Goal: Information Seeking & Learning: Learn about a topic

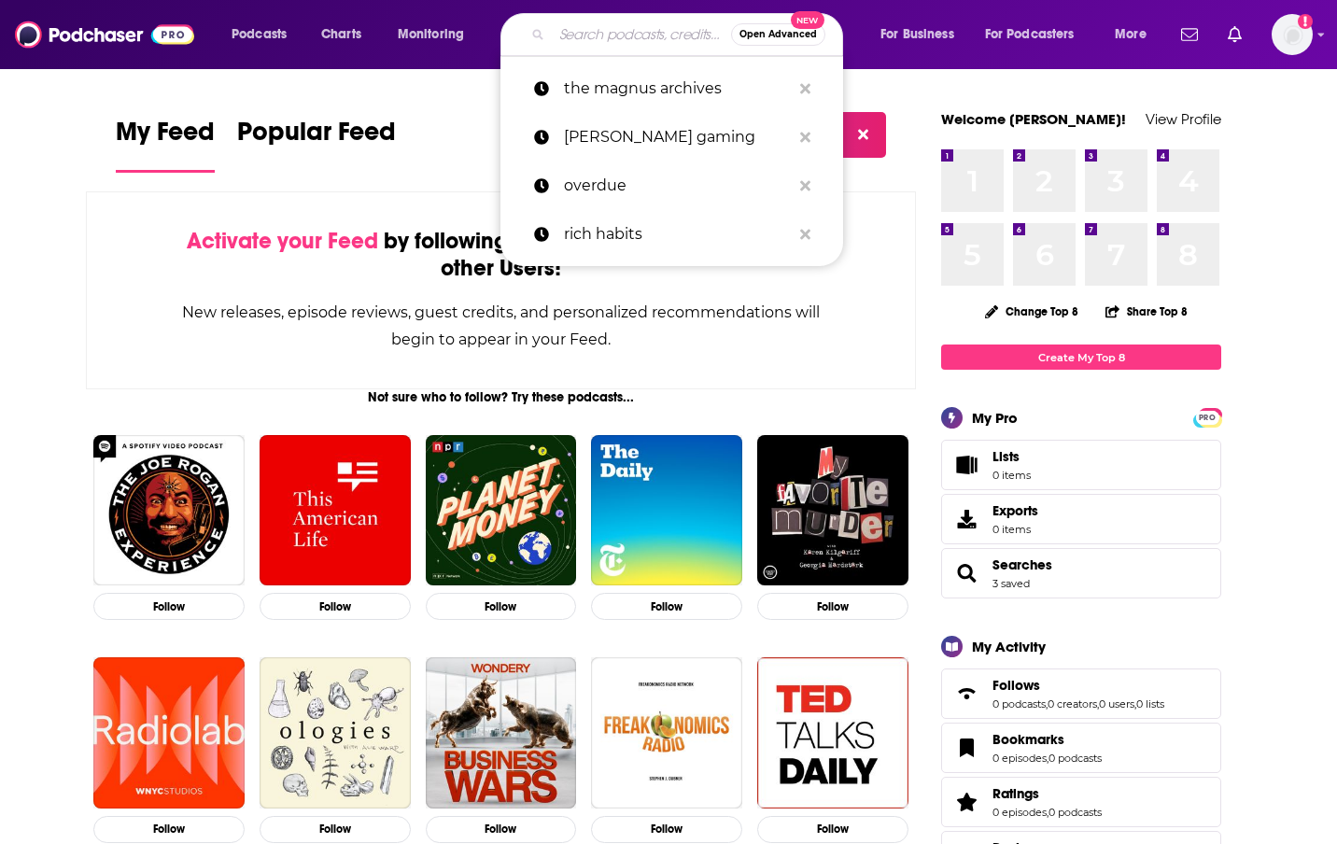
click at [574, 39] on input "Search podcasts, credits, & more..." at bounding box center [641, 35] width 179 height 30
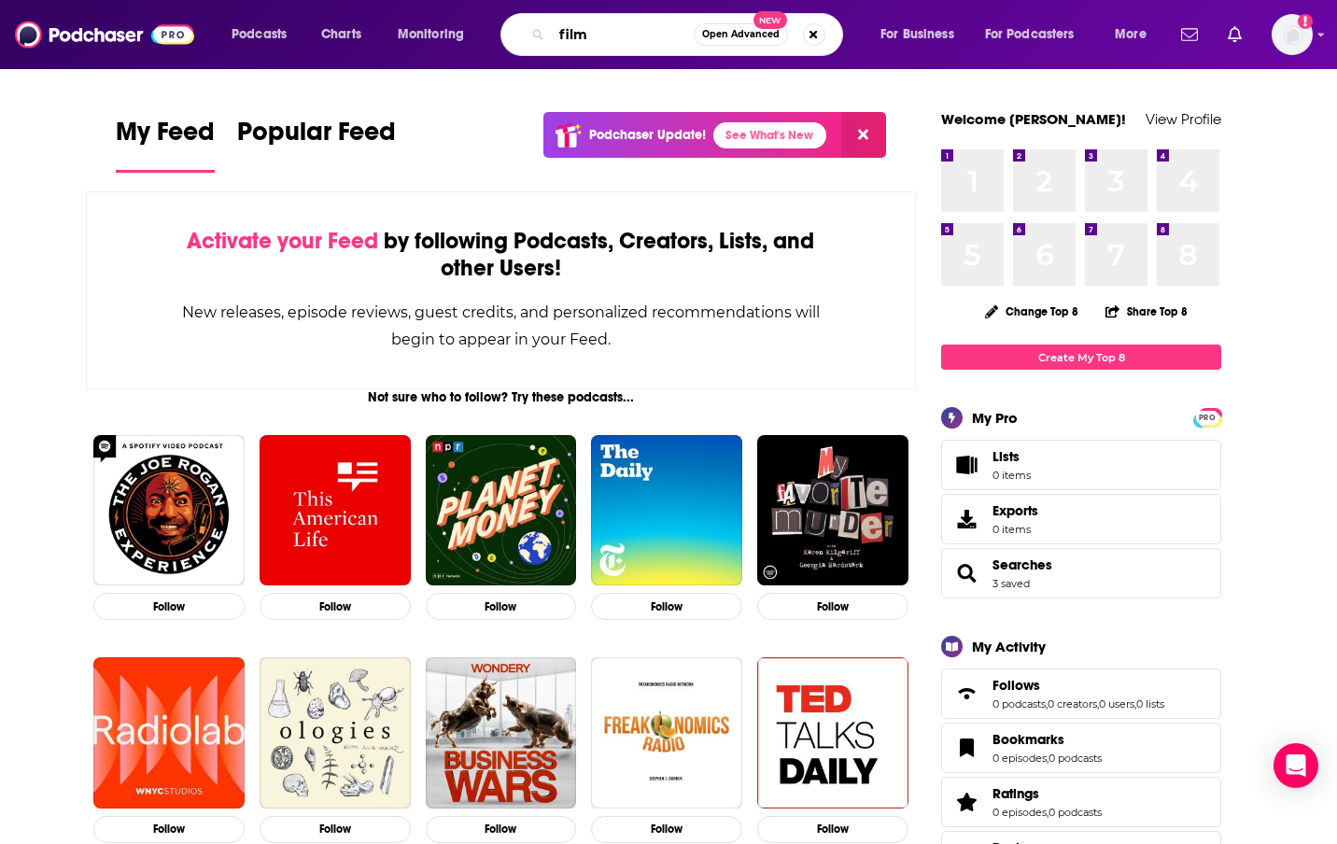
type input "film"
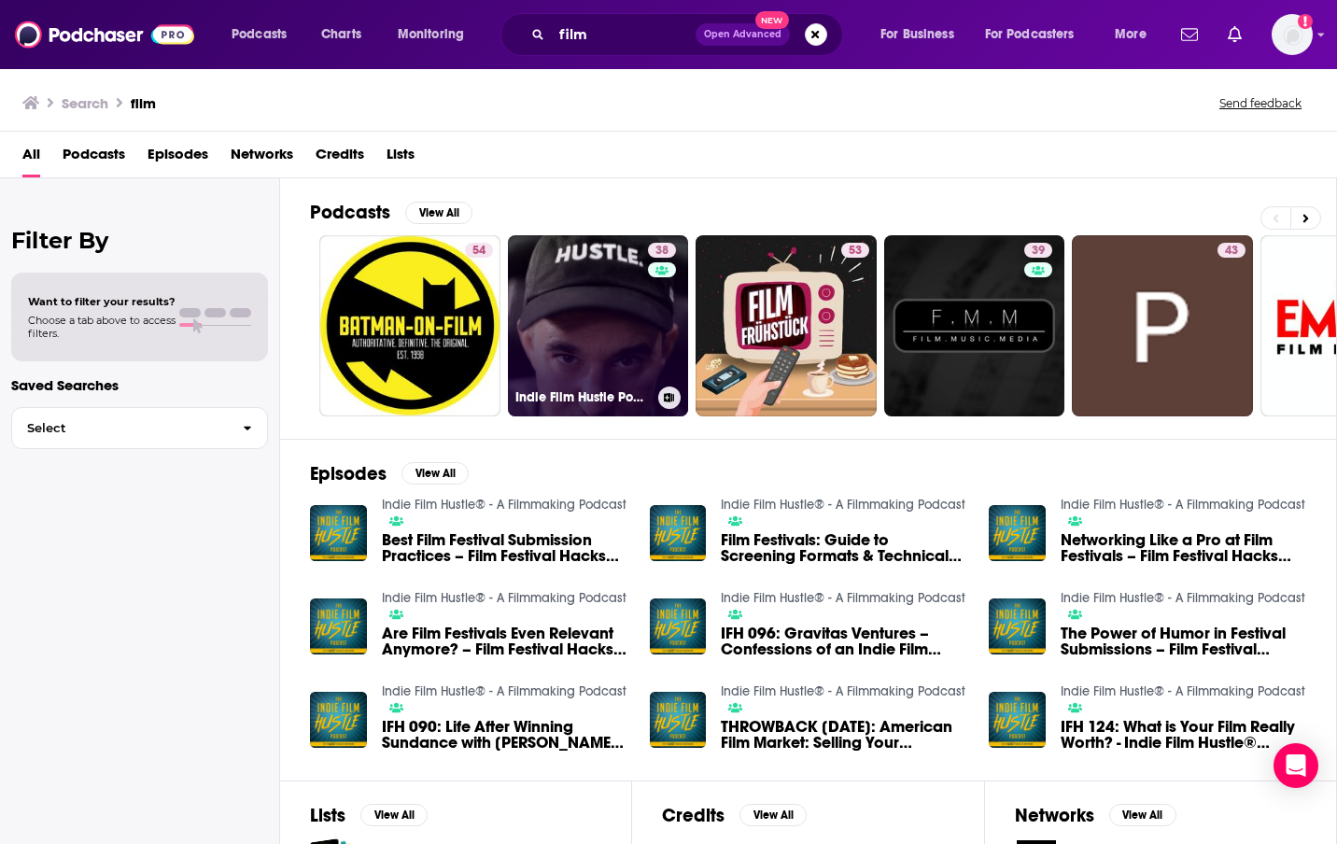
click at [586, 354] on link "38 Indie Film Hustle Podcast: Filmmaking | Film School | Screenwriting | Film M…" at bounding box center [598, 325] width 181 height 181
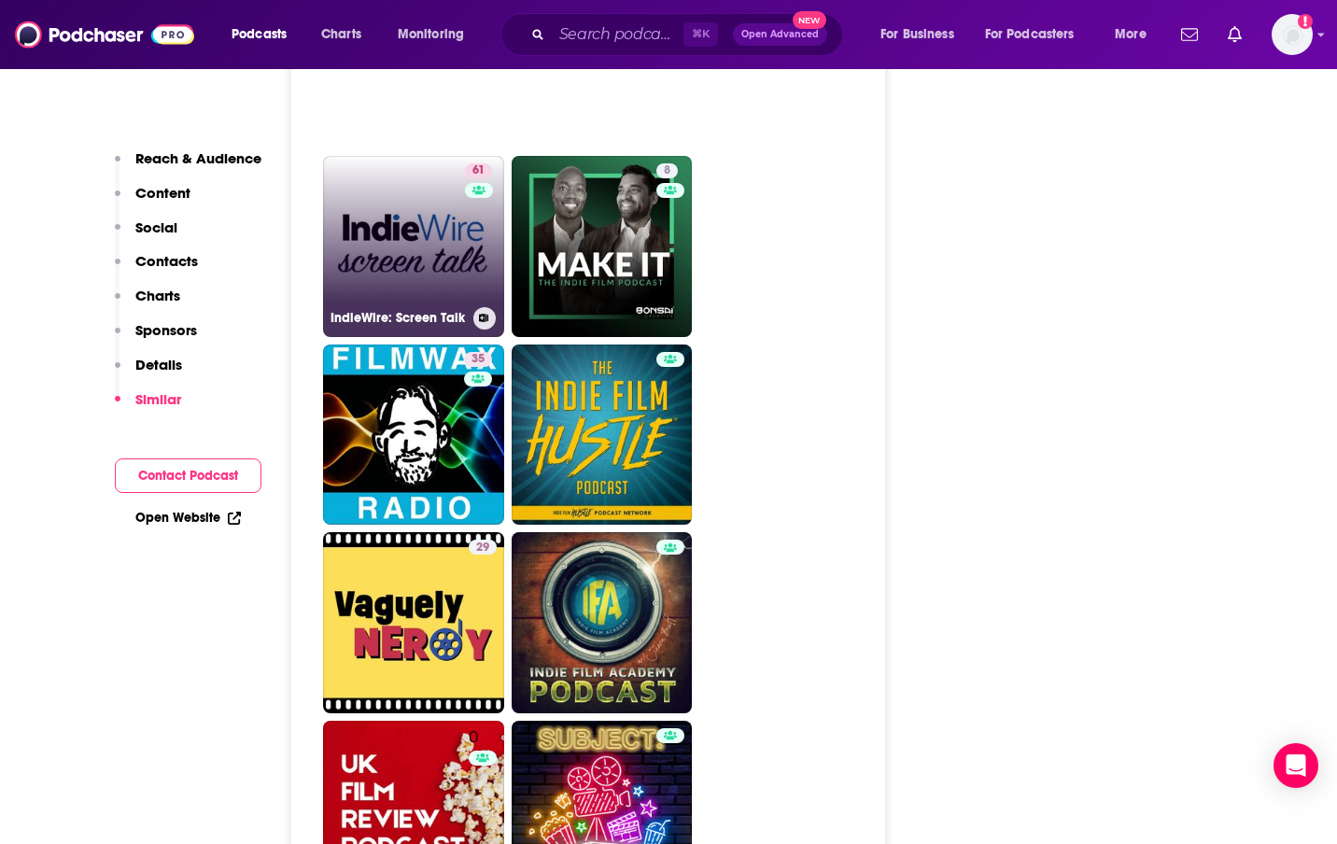
scroll to position [3083, 0]
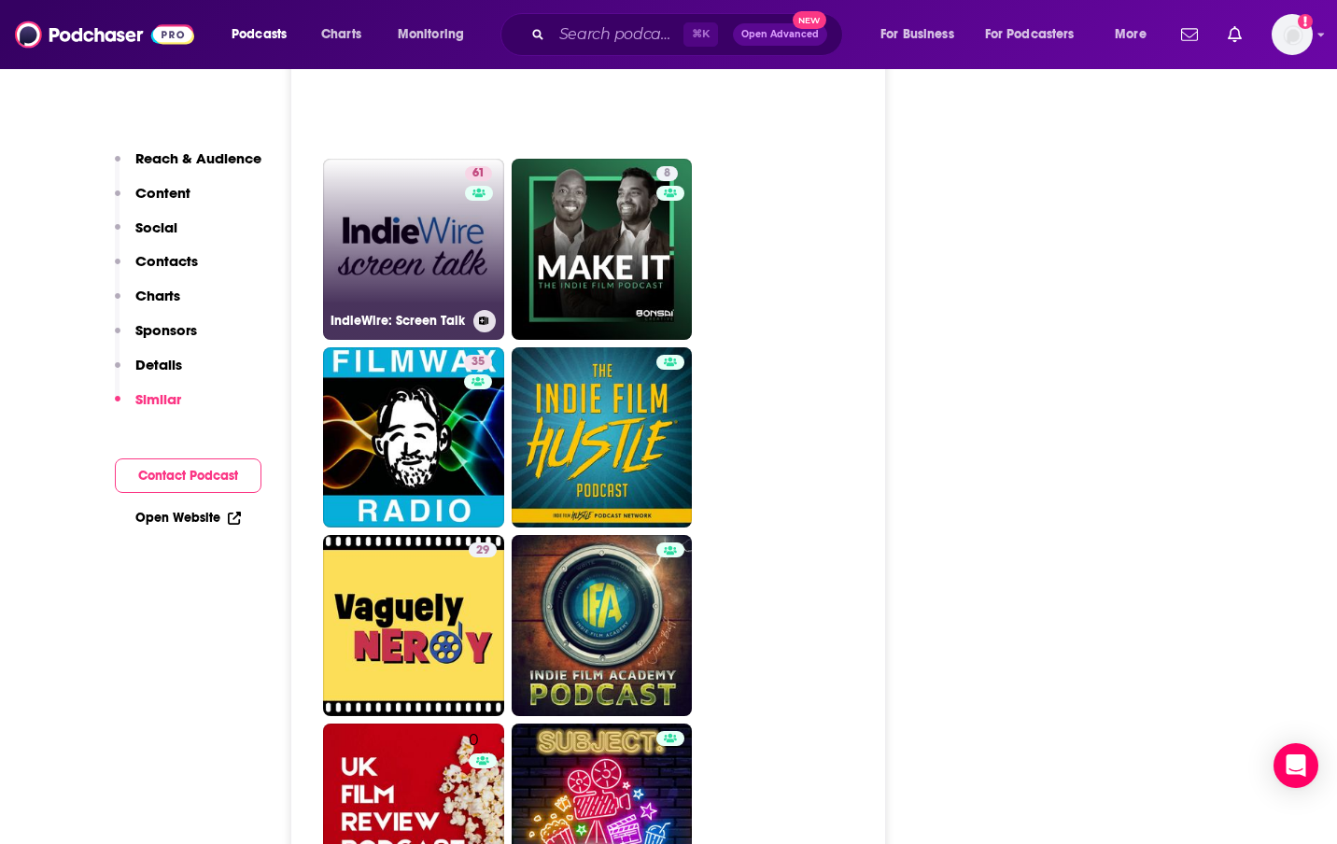
click at [423, 269] on link "61 IndieWire: Screen Talk" at bounding box center [413, 249] width 181 height 181
type input "[URL][DOMAIN_NAME]"
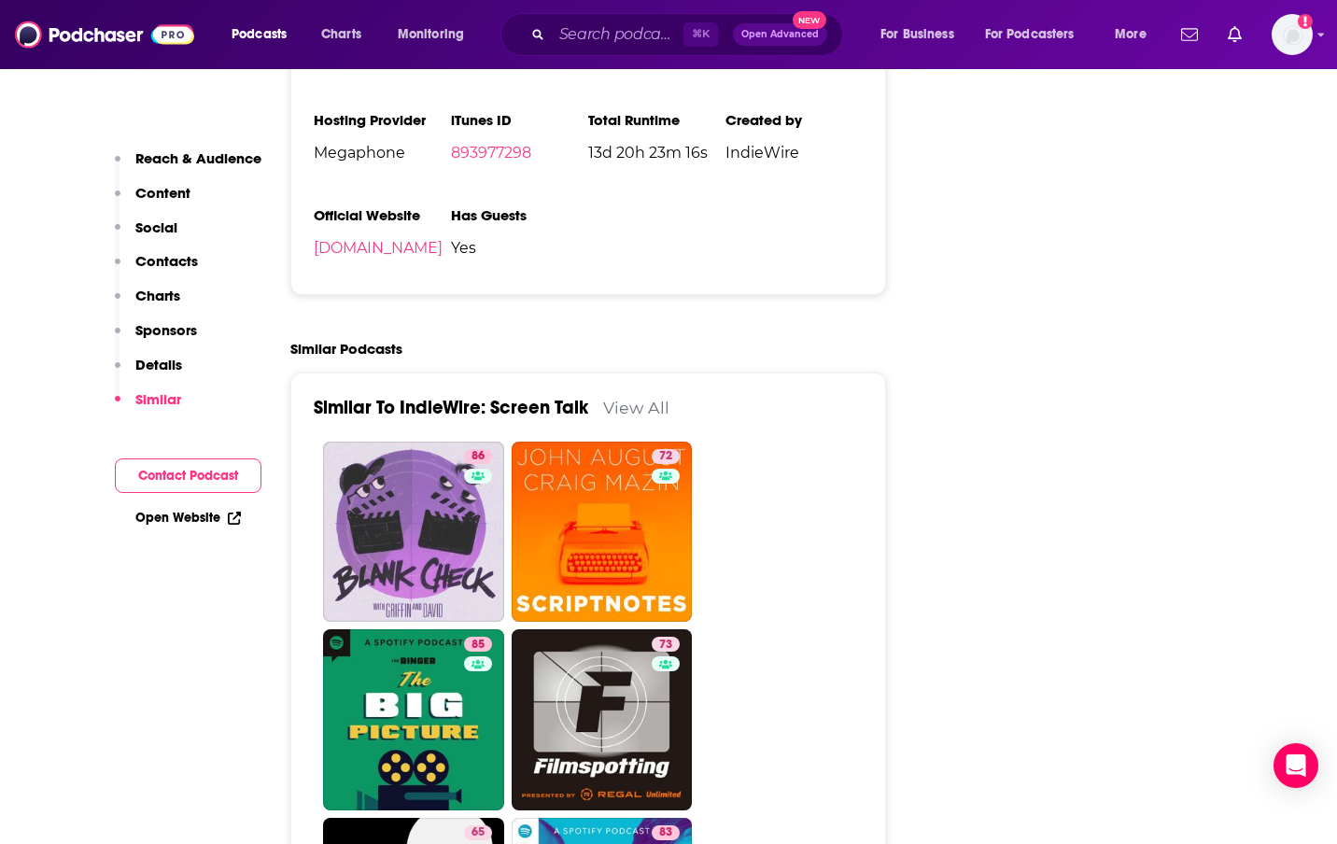
scroll to position [3242, 0]
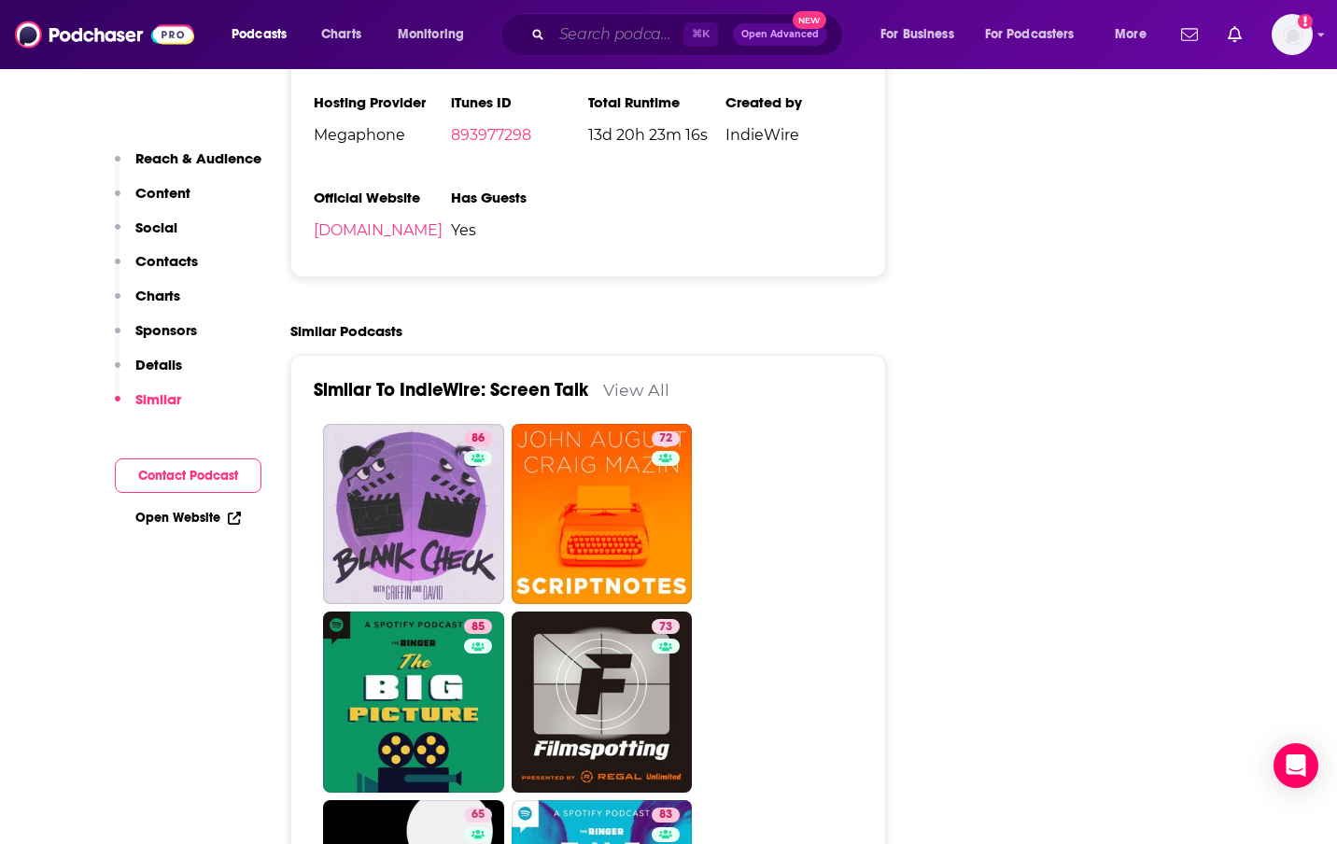
click at [590, 37] on input "Search podcasts, credits, & more..." at bounding box center [618, 35] width 132 height 30
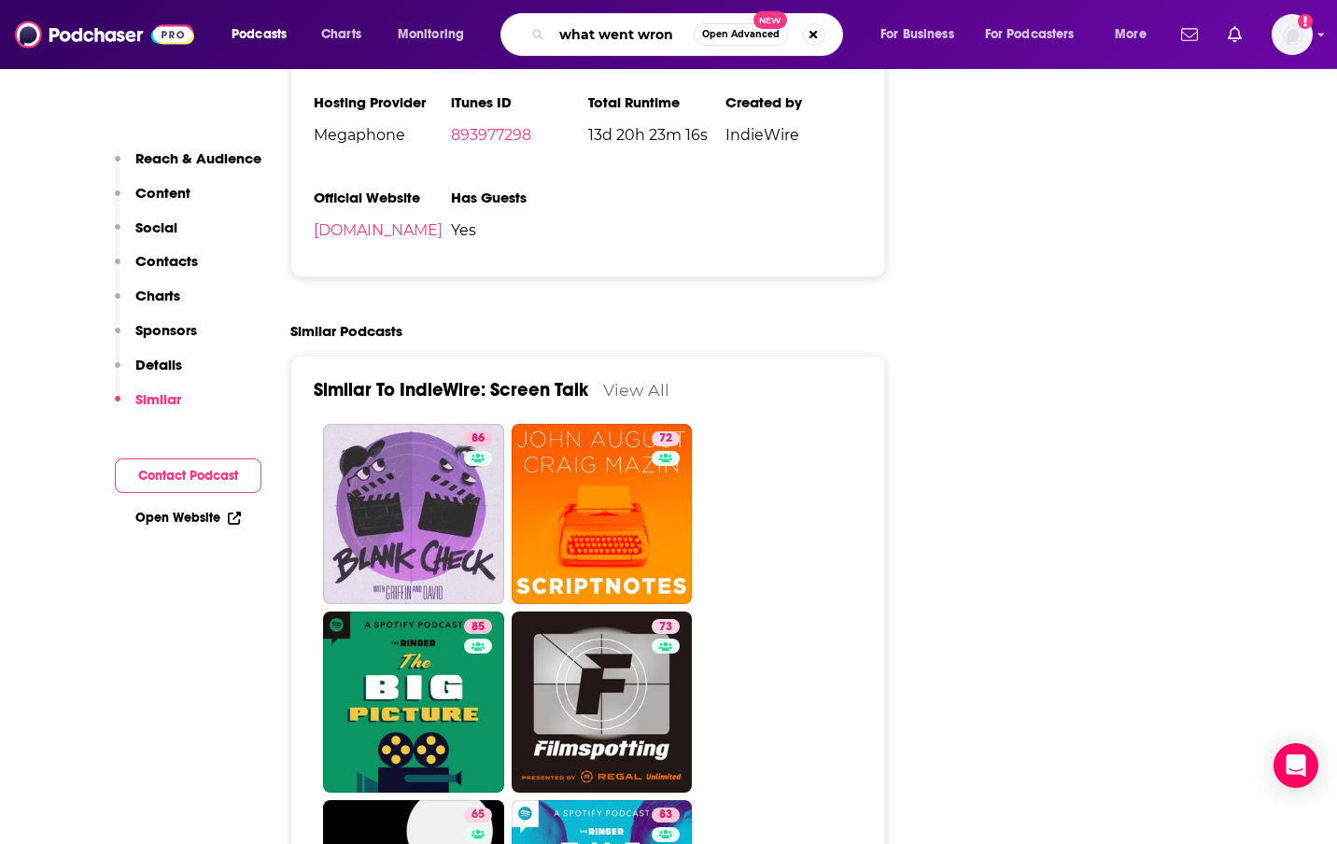
type input "what went wrong"
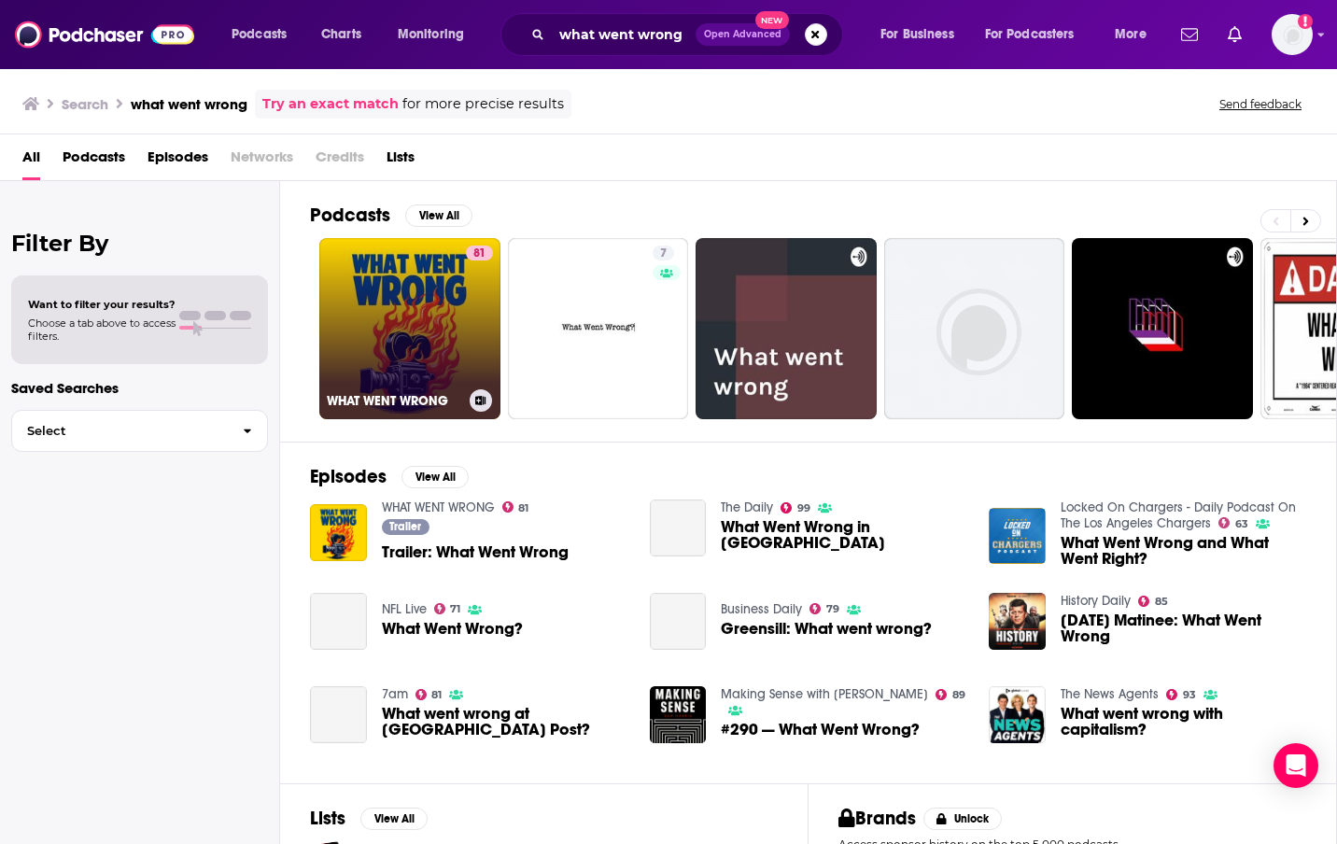
click at [422, 332] on link "81 WHAT WENT WRONG" at bounding box center [409, 328] width 181 height 181
